Goal: Task Accomplishment & Management: Use online tool/utility

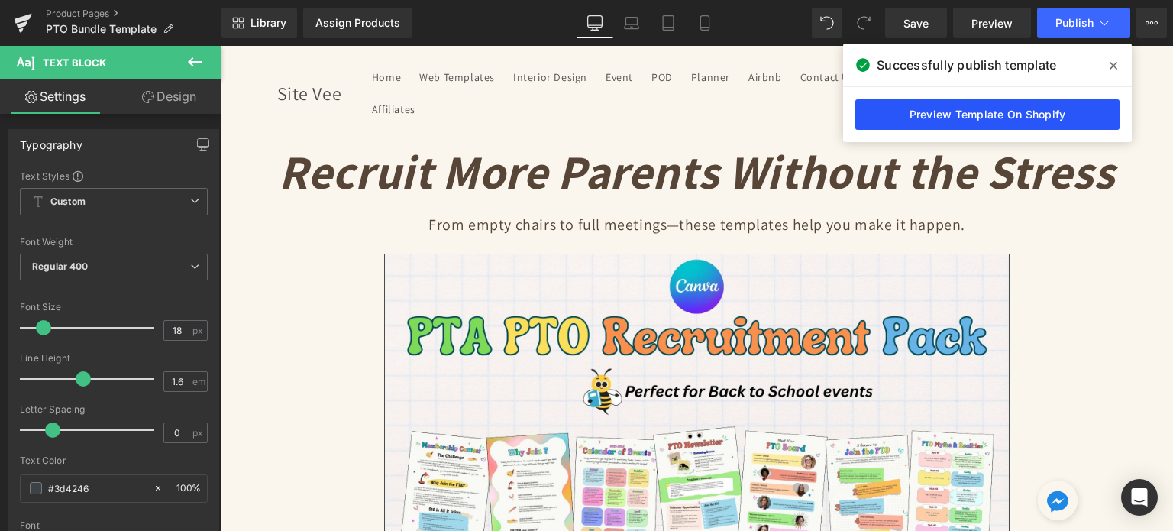
click at [0, 0] on link "Preview Template On Shopify" at bounding box center [0, 0] width 0 height 0
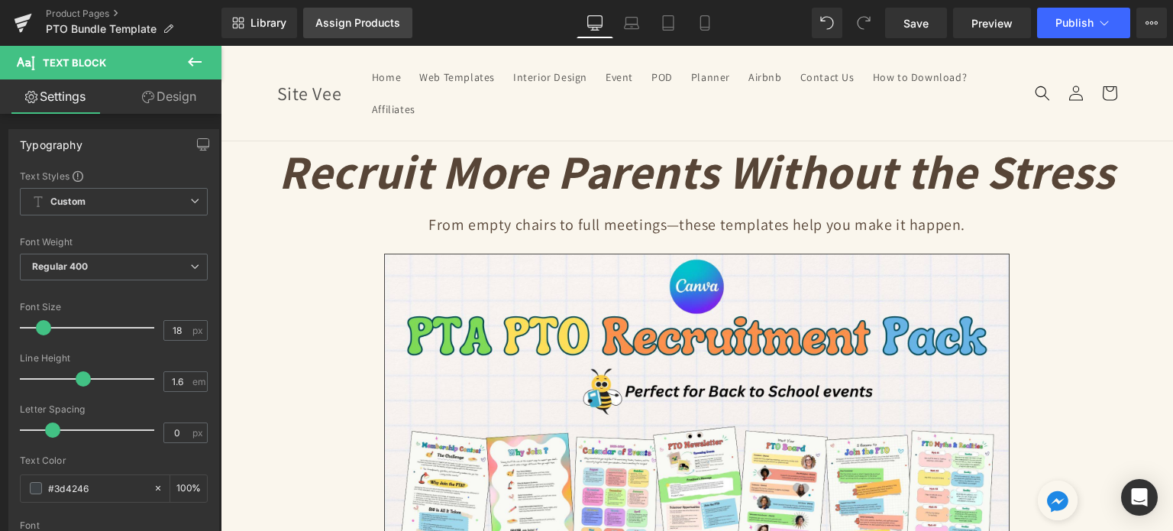
click at [341, 18] on div "Assign Products" at bounding box center [357, 23] width 85 height 12
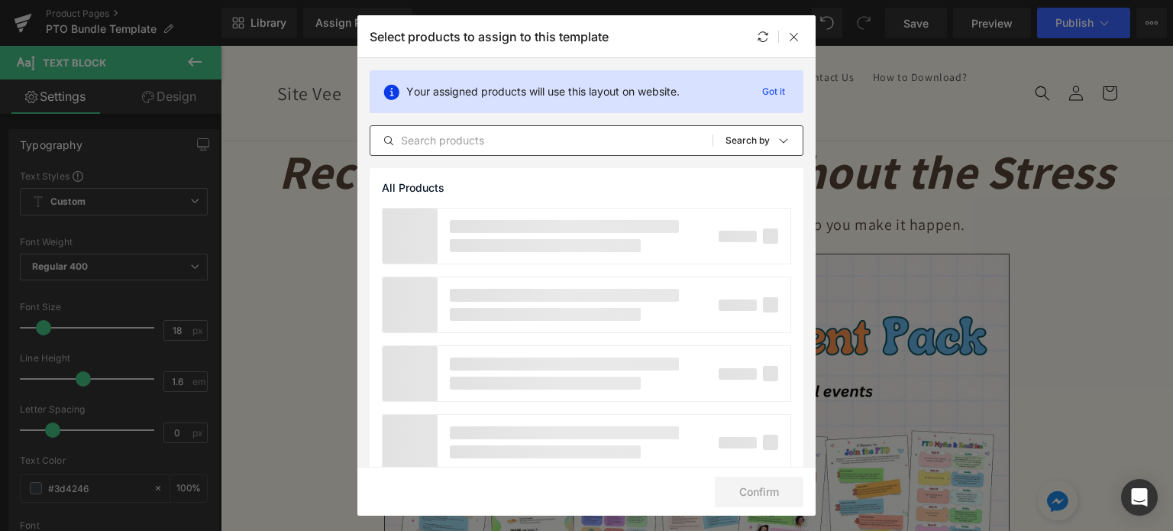
click at [56, 110] on input "text" at bounding box center [54, 107] width 2 height 5
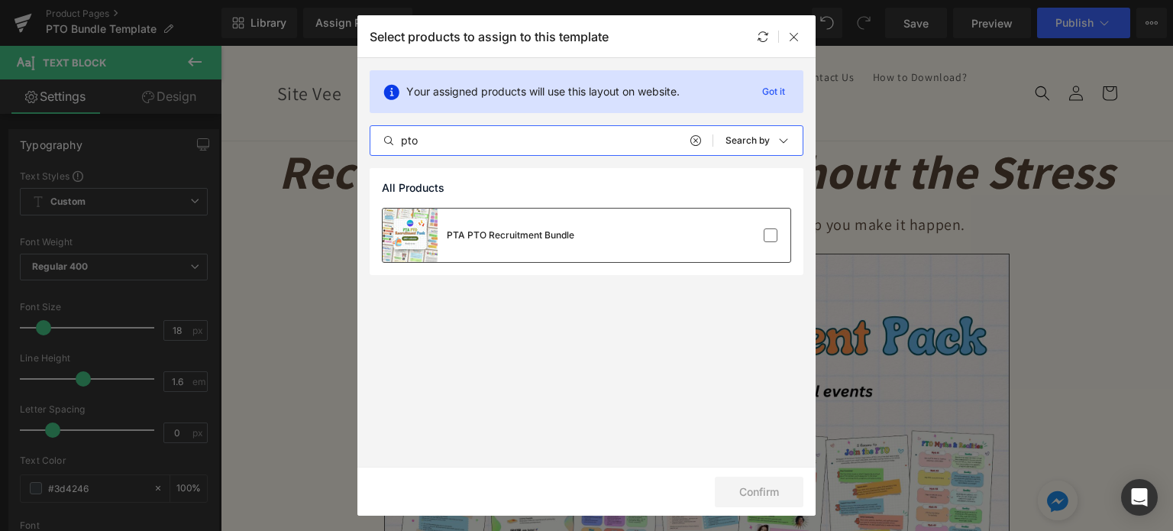
type input "pto"
click at [0, 0] on div "PTA PTO Recruitment Bundle" at bounding box center [0, 0] width 0 height 0
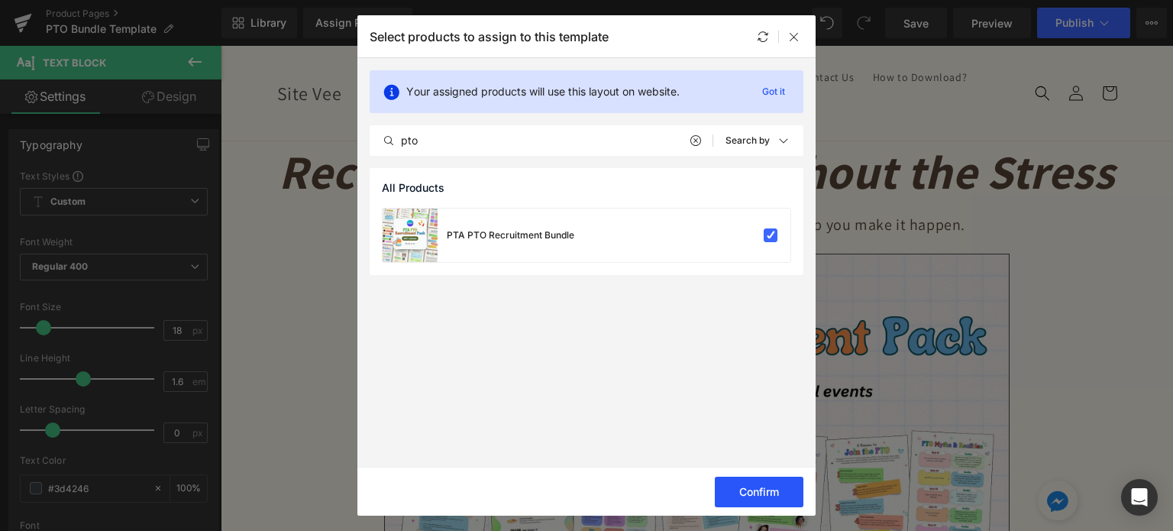
click at [0, 0] on button "Confirm" at bounding box center [0, 0] width 0 height 0
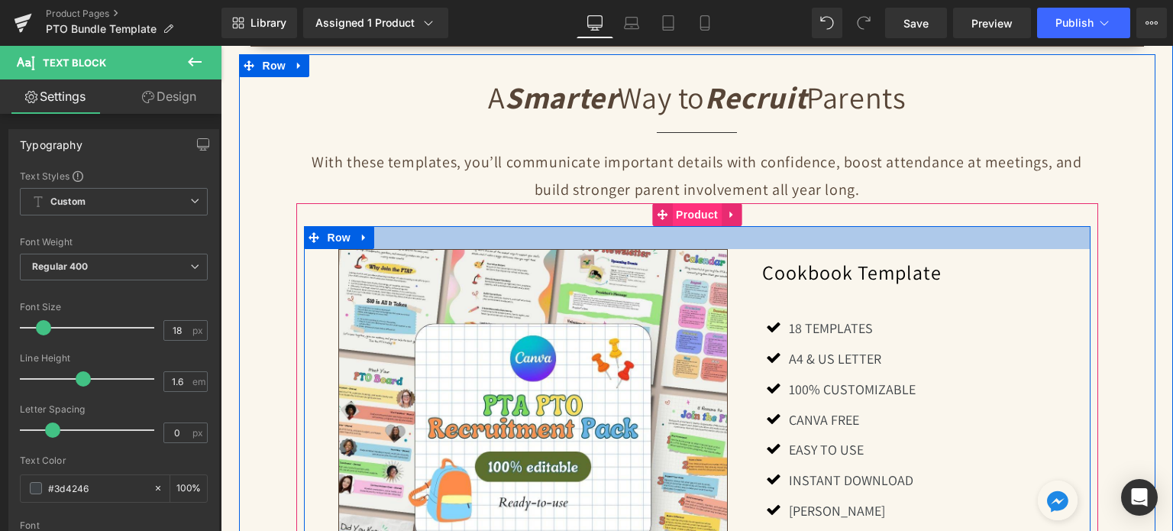
scroll to position [1374, 0]
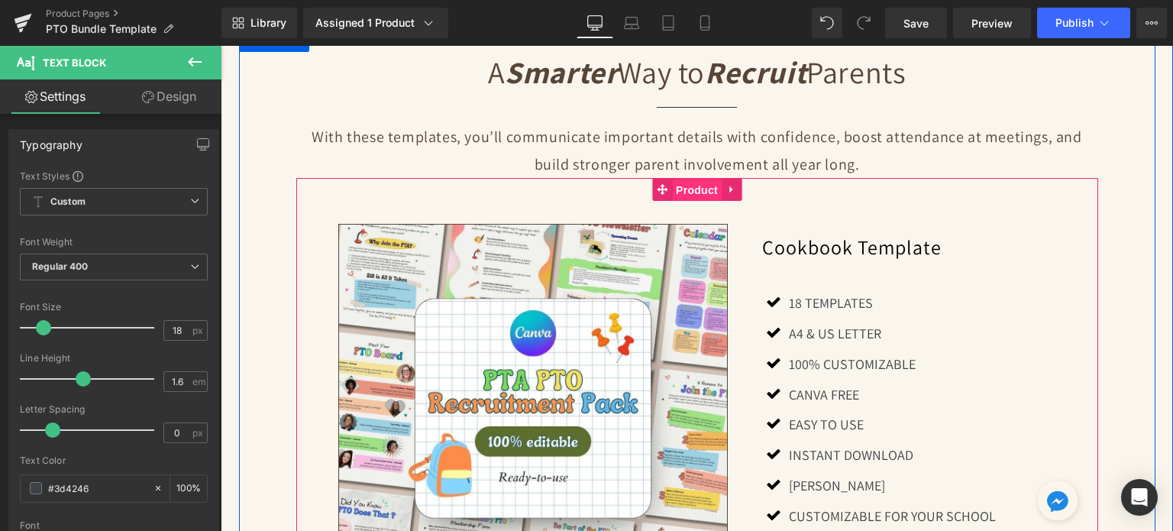
click at [696, 179] on span "Product" at bounding box center [697, 190] width 50 height 23
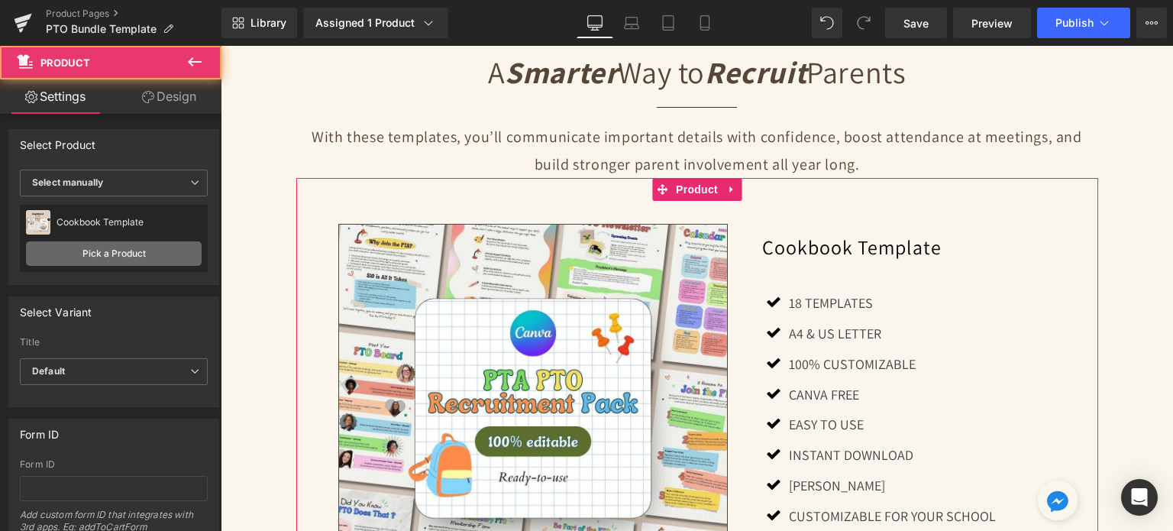
click at [107, 257] on link "Pick a Product" at bounding box center [114, 253] width 176 height 24
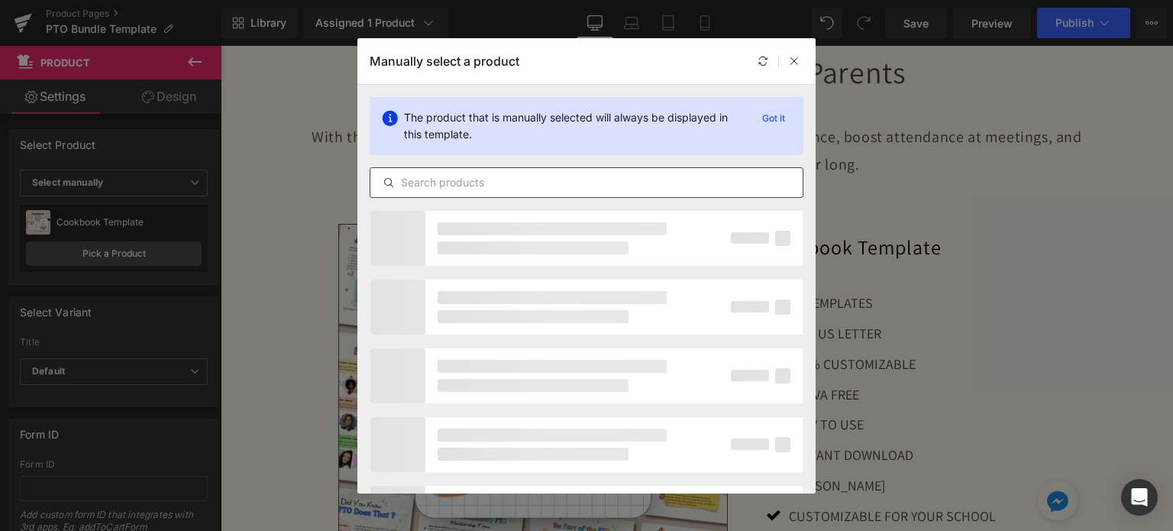
click at [445, 179] on input "text" at bounding box center [586, 182] width 432 height 18
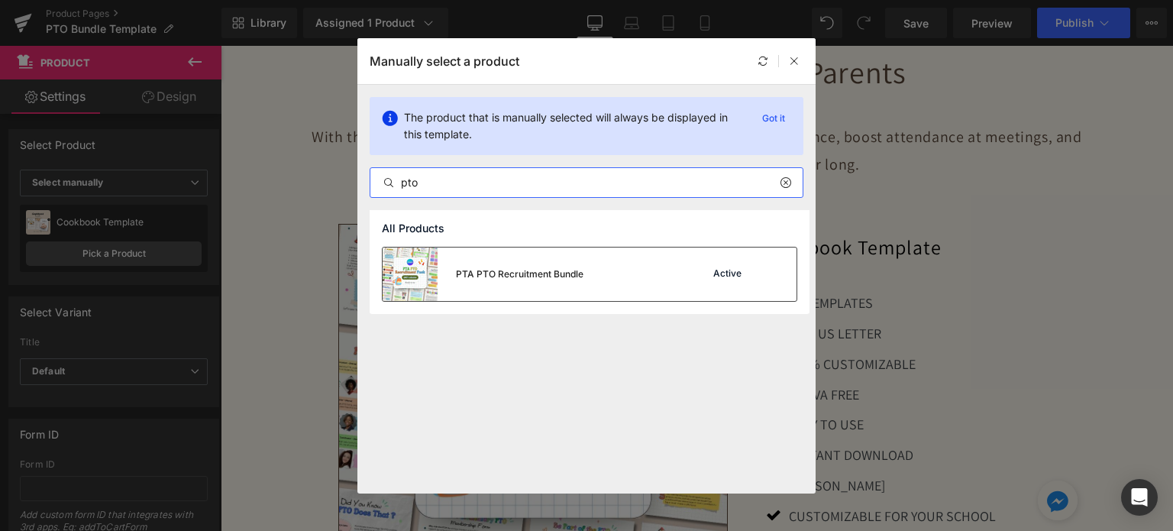
type input "pto"
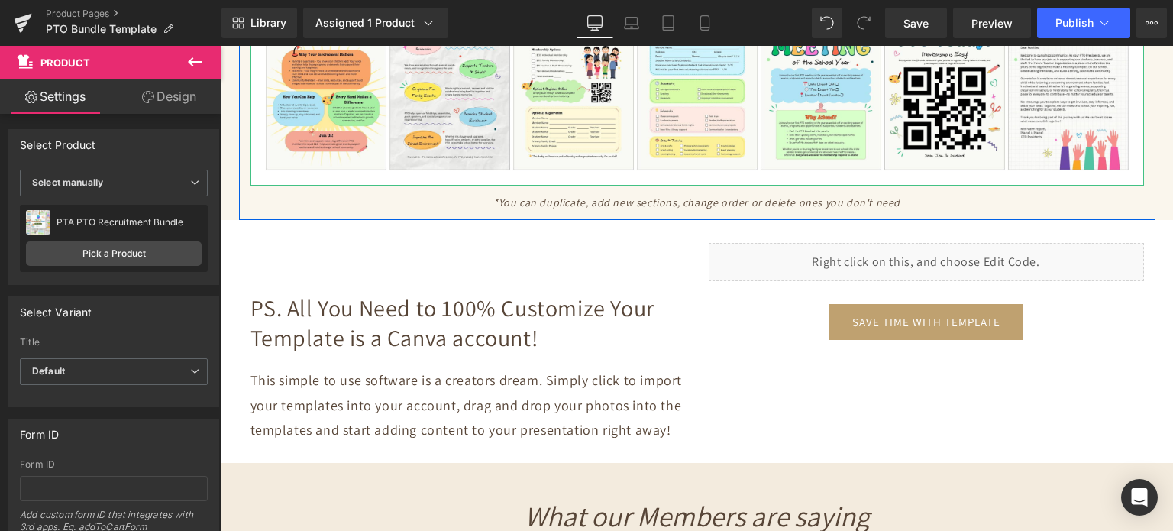
scroll to position [3207, 0]
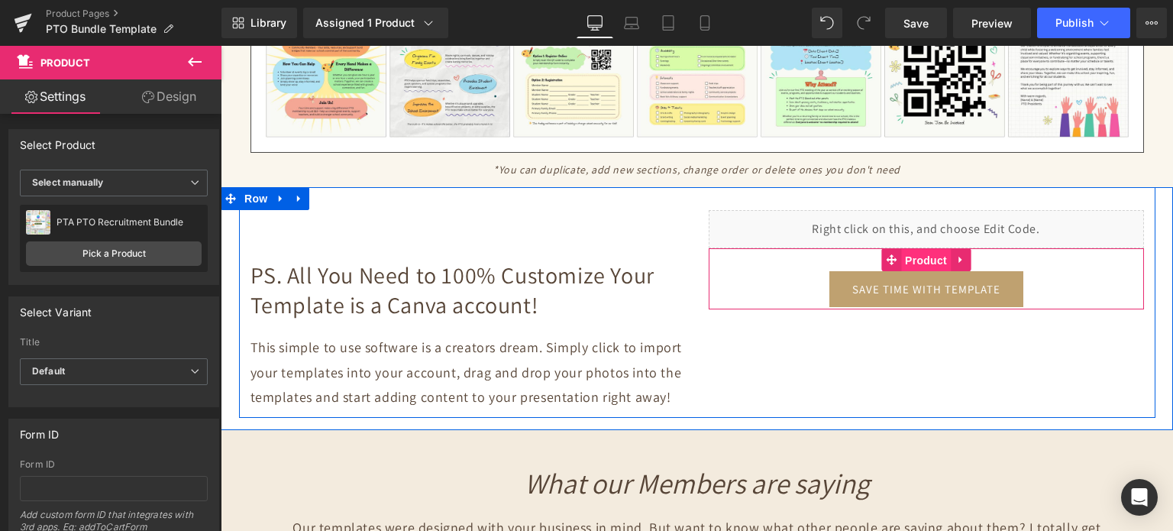
click at [904, 249] on span "Product" at bounding box center [926, 260] width 50 height 23
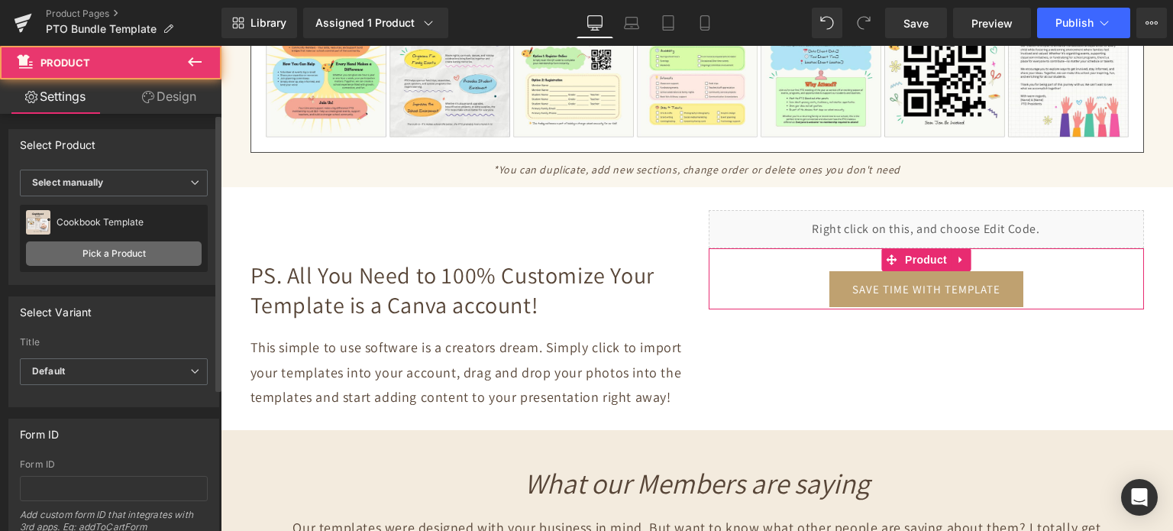
click at [109, 244] on link "Pick a Product" at bounding box center [114, 253] width 176 height 24
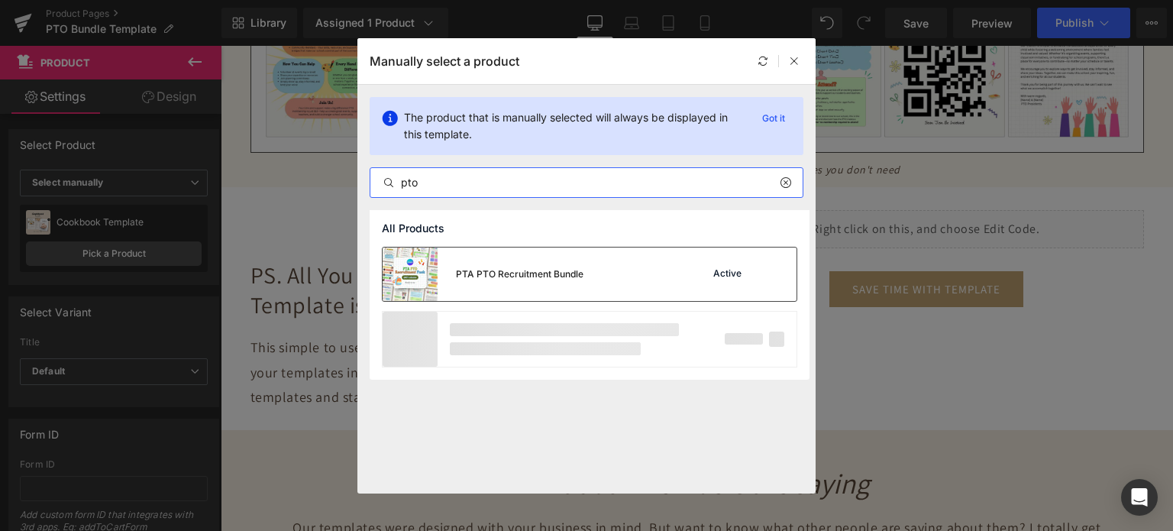
type input "pto"
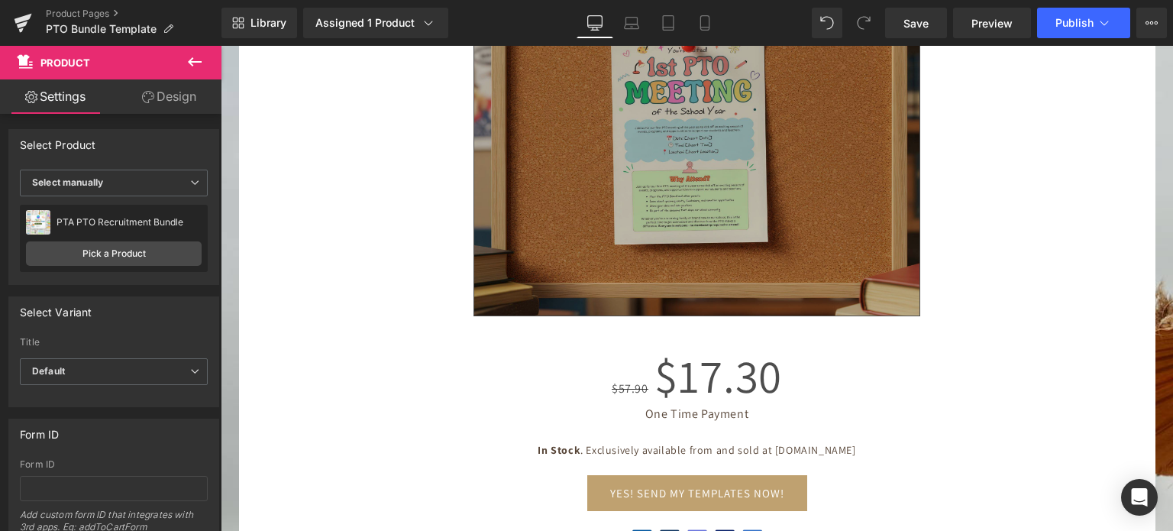
scroll to position [5039, 0]
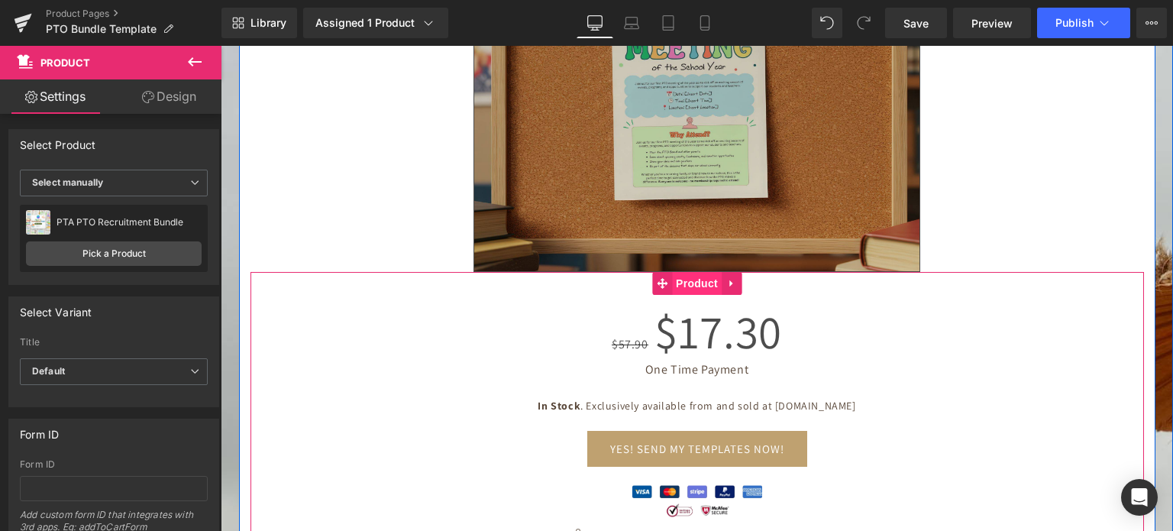
click at [689, 272] on span "Product" at bounding box center [697, 283] width 50 height 23
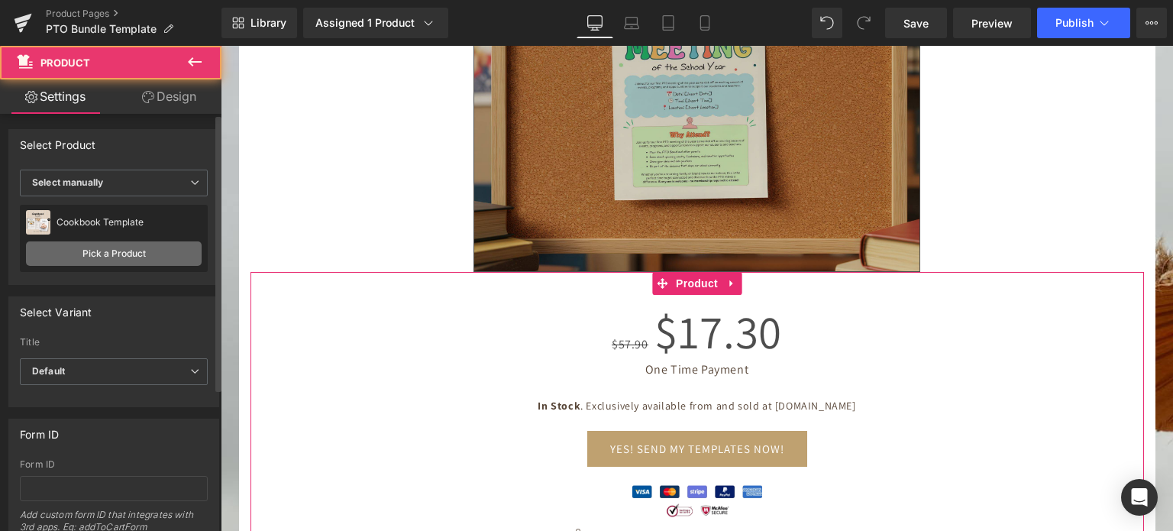
click at [163, 245] on link "Pick a Product" at bounding box center [114, 253] width 176 height 24
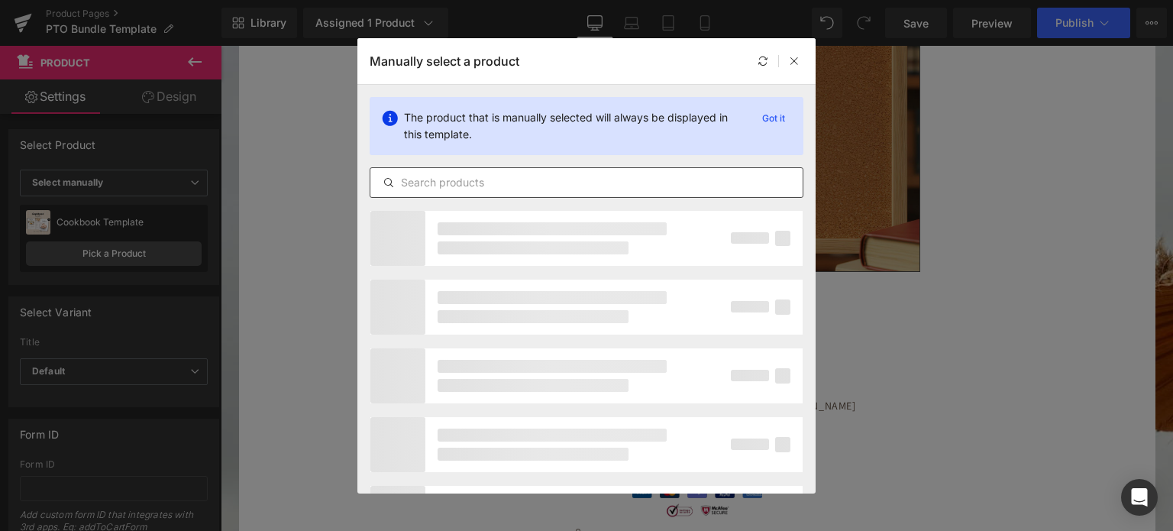
click at [0, 0] on input "text" at bounding box center [0, 0] width 0 height 0
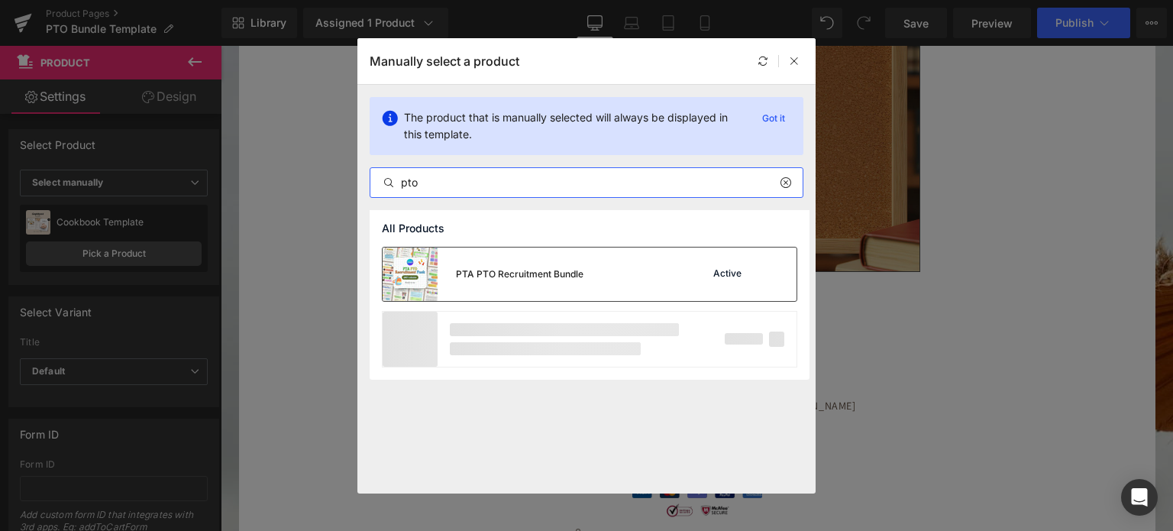
type input "pto"
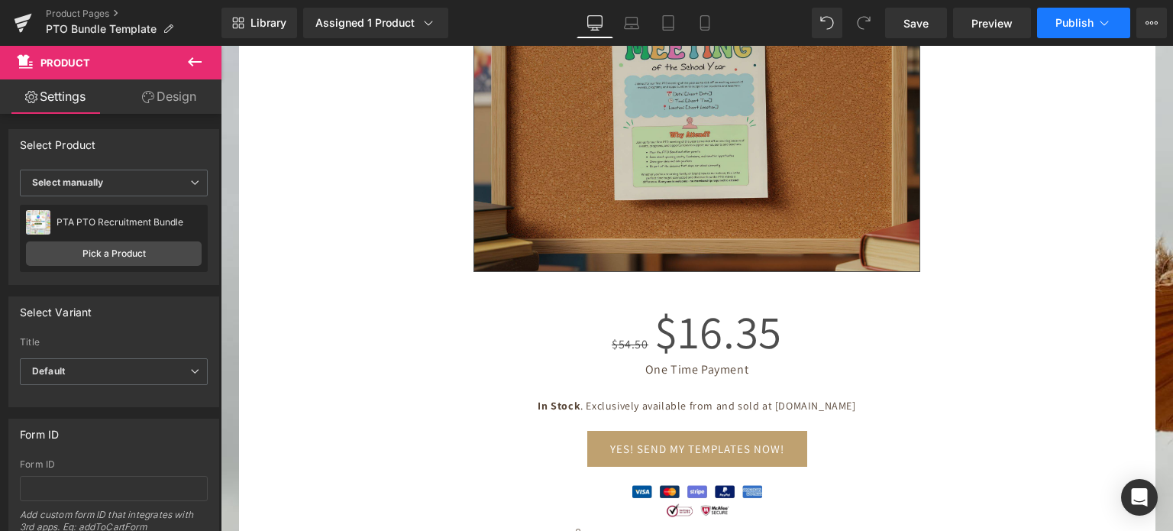
click at [1073, 18] on span "Publish" at bounding box center [1074, 23] width 38 height 12
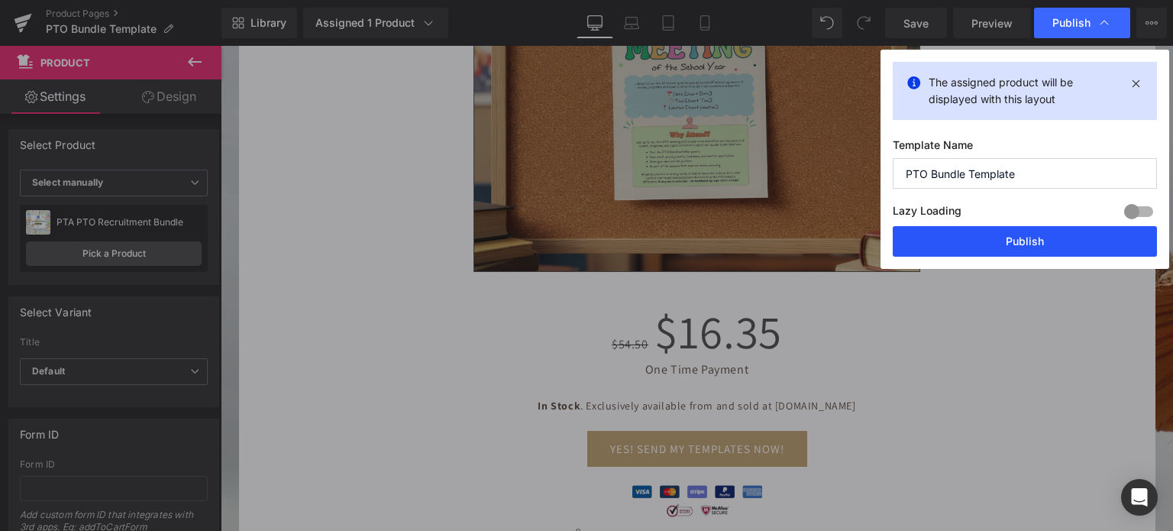
drag, startPoint x: 1031, startPoint y: 234, endPoint x: 419, endPoint y: 161, distance: 615.8
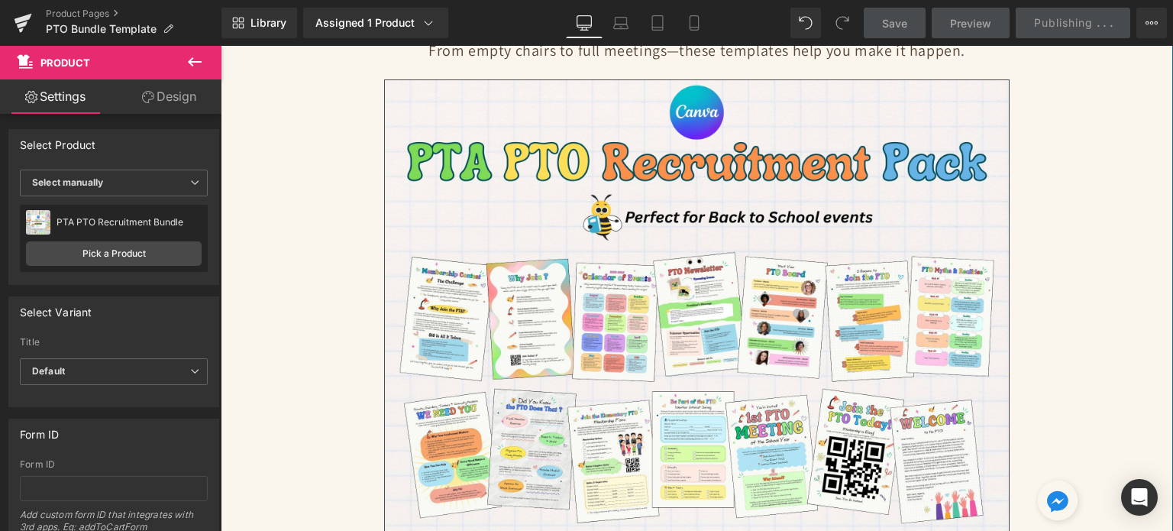
scroll to position [76, 0]
